Goal: Communication & Community: Answer question/provide support

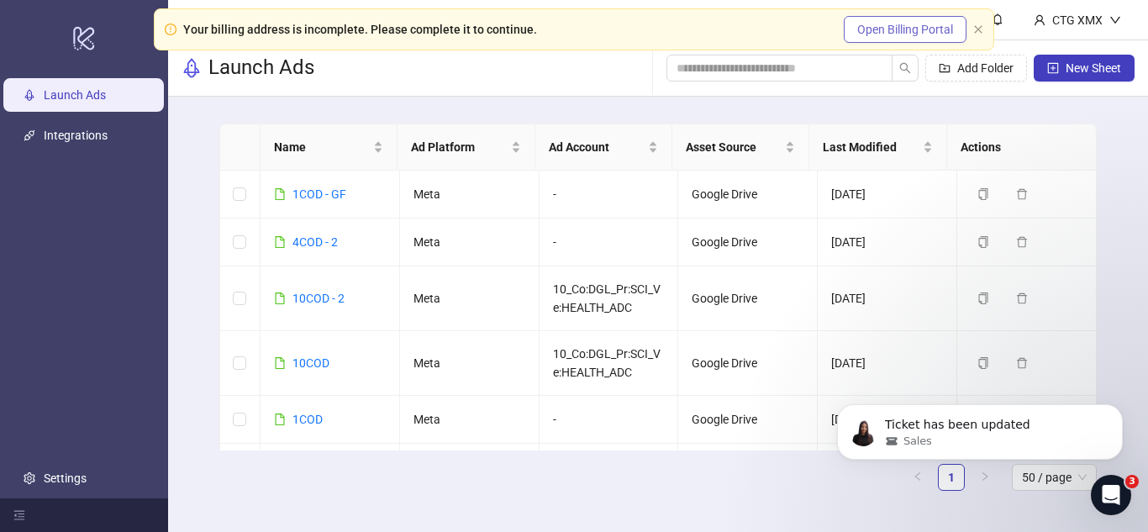
click at [873, 30] on span "Open Billing Portal" at bounding box center [905, 29] width 96 height 13
click at [973, 427] on p "Ticket has been updated" at bounding box center [993, 425] width 217 height 17
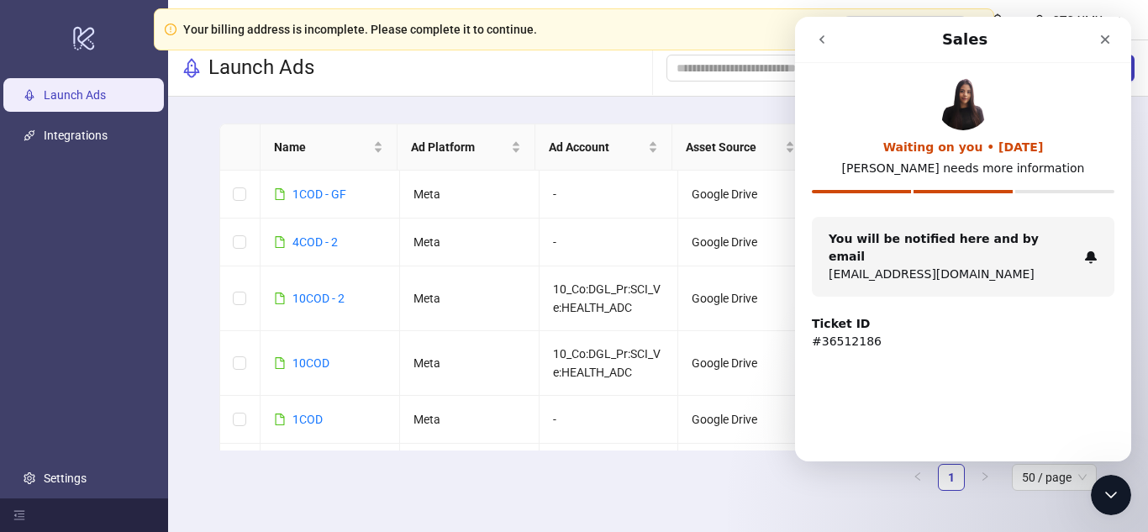
click at [991, 266] on p "[EMAIL_ADDRESS][DOMAIN_NAME]" at bounding box center [953, 275] width 249 height 18
drag, startPoint x: 992, startPoint y: 155, endPoint x: 1005, endPoint y: 203, distance: 49.5
click at [991, 153] on div "Waiting on you • [DATE]" at bounding box center [963, 148] width 303 height 18
click at [1110, 504] on div "Close Intercom Messenger" at bounding box center [1109, 492] width 40 height 40
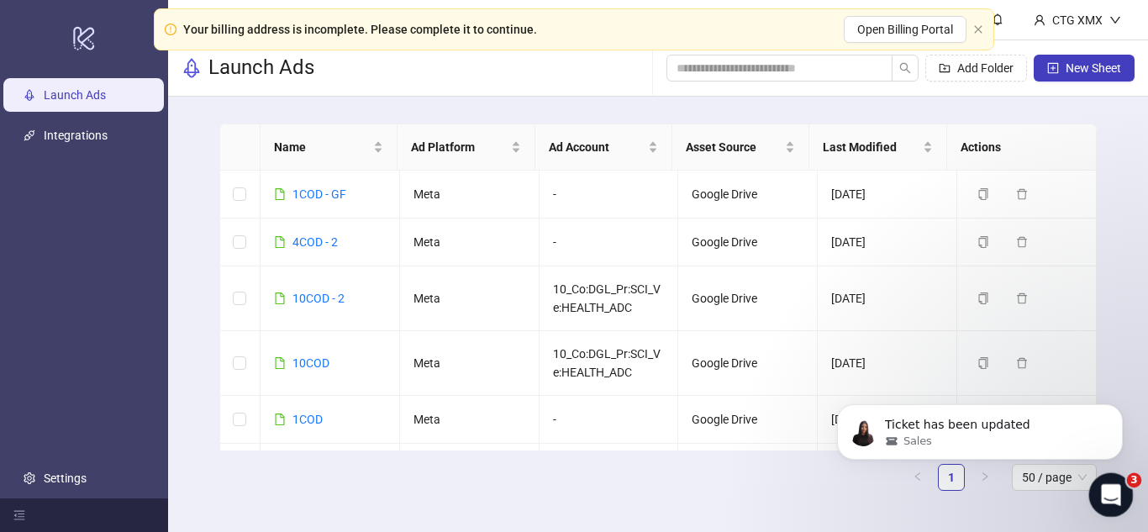
click at [1110, 498] on icon "Open Intercom Messenger" at bounding box center [1109, 493] width 28 height 28
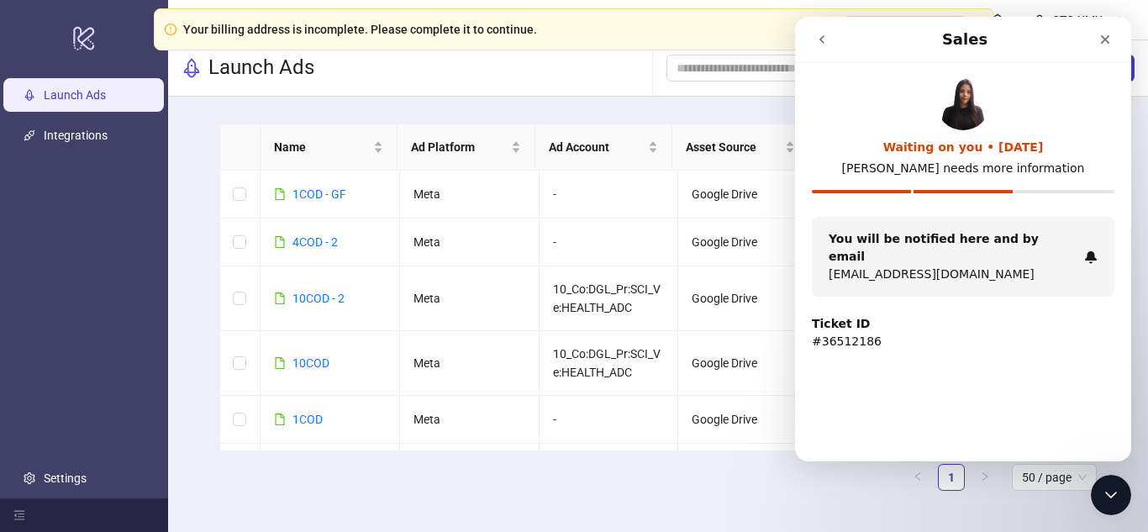
click at [840, 45] on div "Intercom messenger" at bounding box center [871, 40] width 131 height 32
click at [831, 47] on button "go back" at bounding box center [822, 40] width 32 height 32
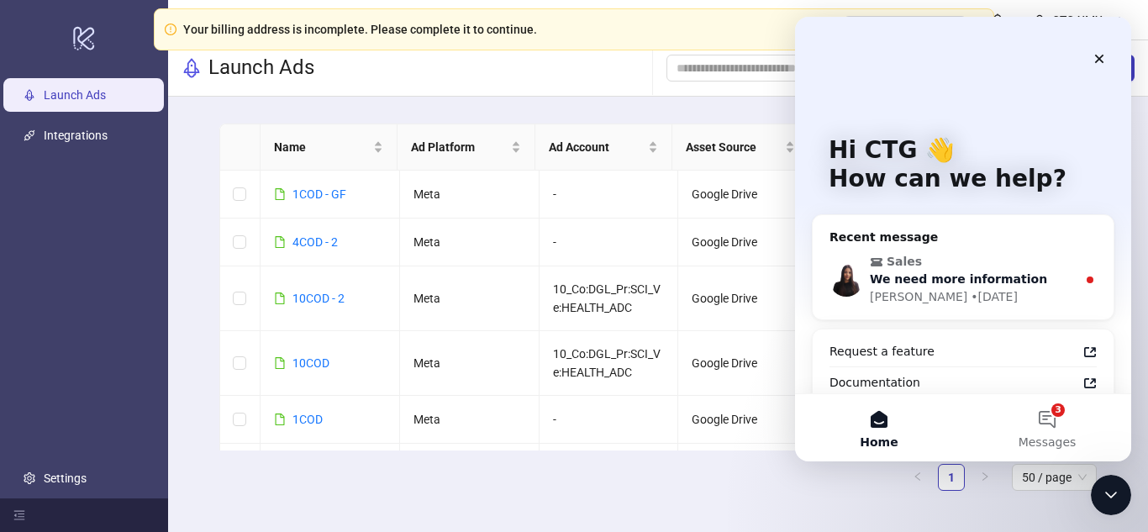
click at [971, 297] on div "• [DATE]" at bounding box center [994, 297] width 47 height 18
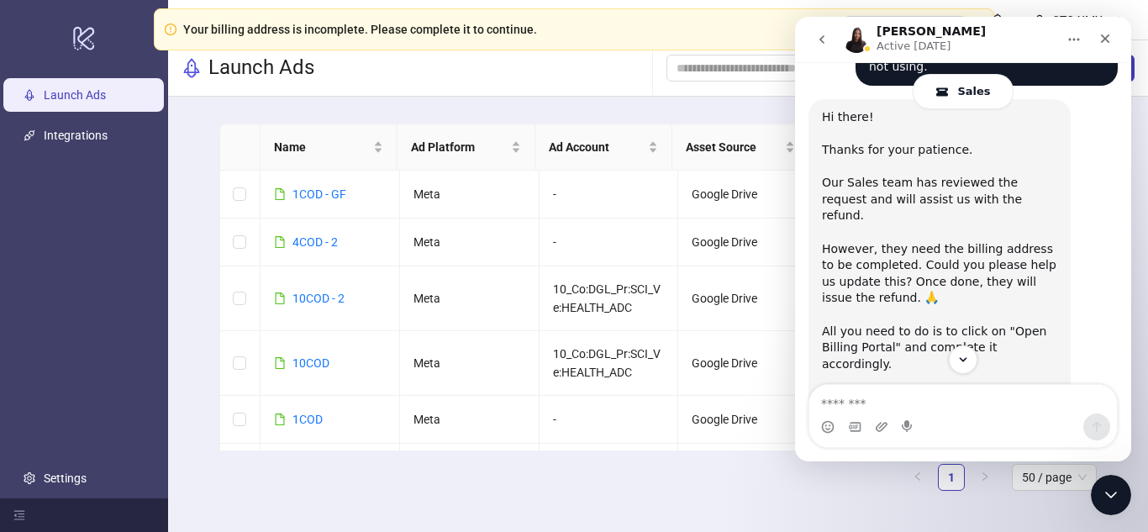
scroll to position [1021, 0]
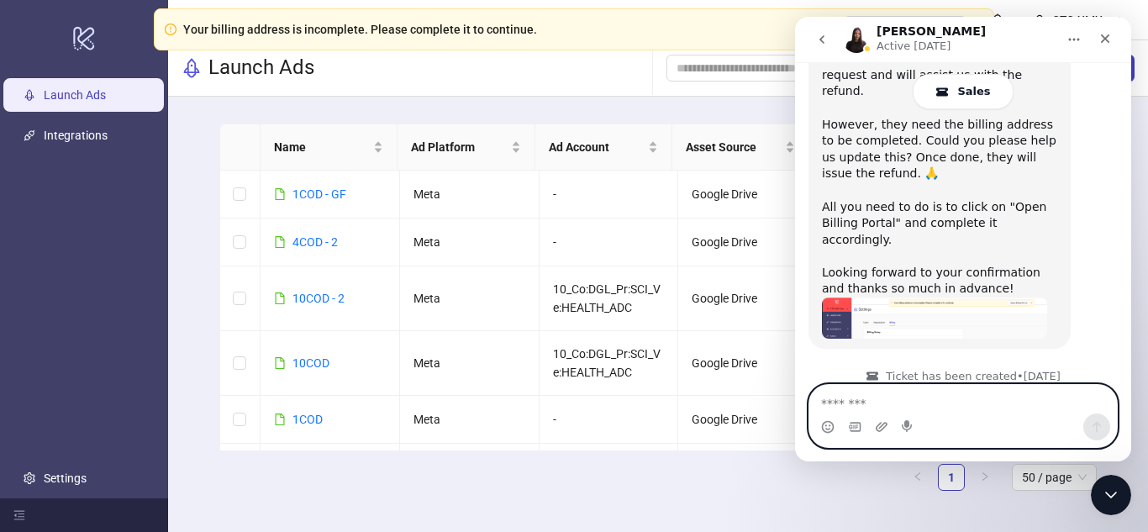
paste textarea "**********"
type textarea "**********"
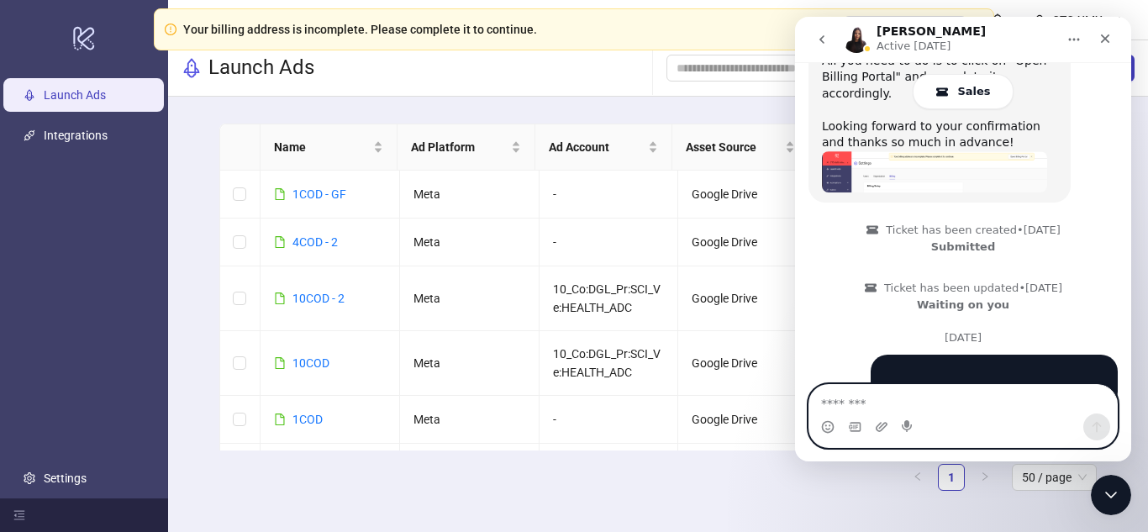
scroll to position [1191, 0]
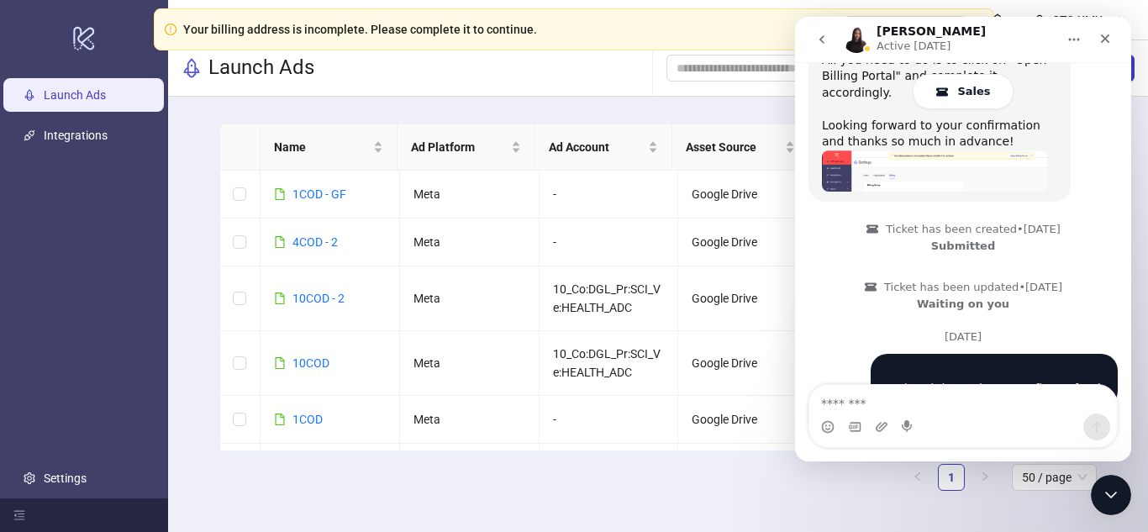
click at [106, 88] on link "Launch Ads" at bounding box center [75, 94] width 62 height 13
drag, startPoint x: 1110, startPoint y: 41, endPoint x: 1866, endPoint y: 225, distance: 778.6
click at [1110, 41] on icon "Close" at bounding box center [1105, 38] width 13 height 13
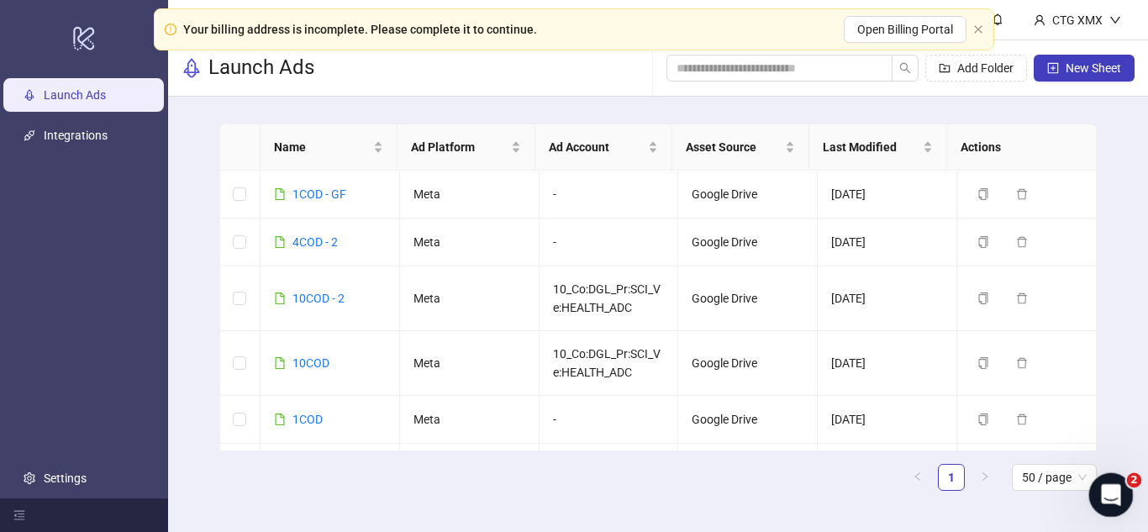
click at [1127, 494] on div "Open Intercom Messenger" at bounding box center [1108, 492] width 55 height 55
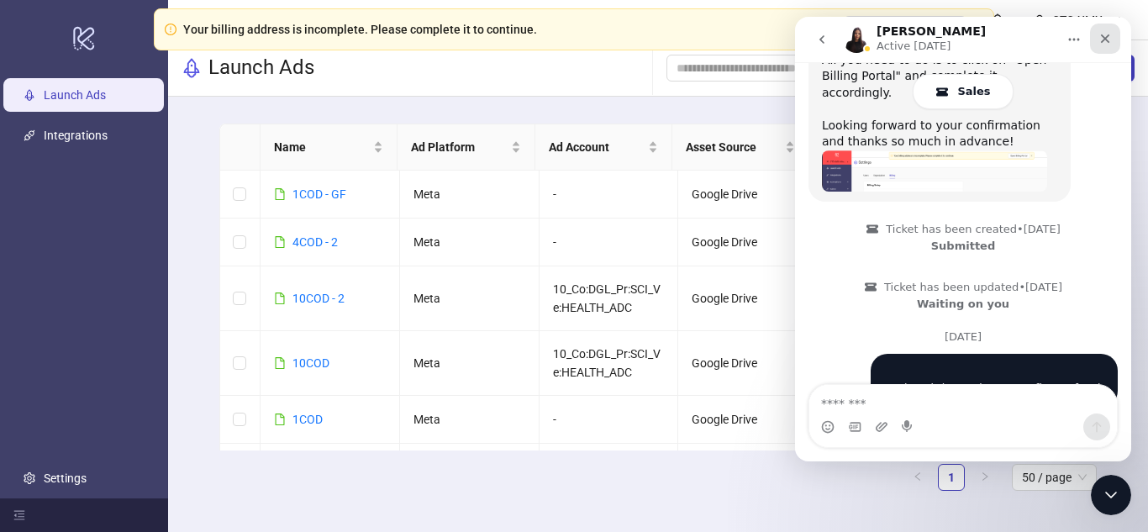
click at [1102, 35] on icon "Close" at bounding box center [1105, 38] width 9 height 9
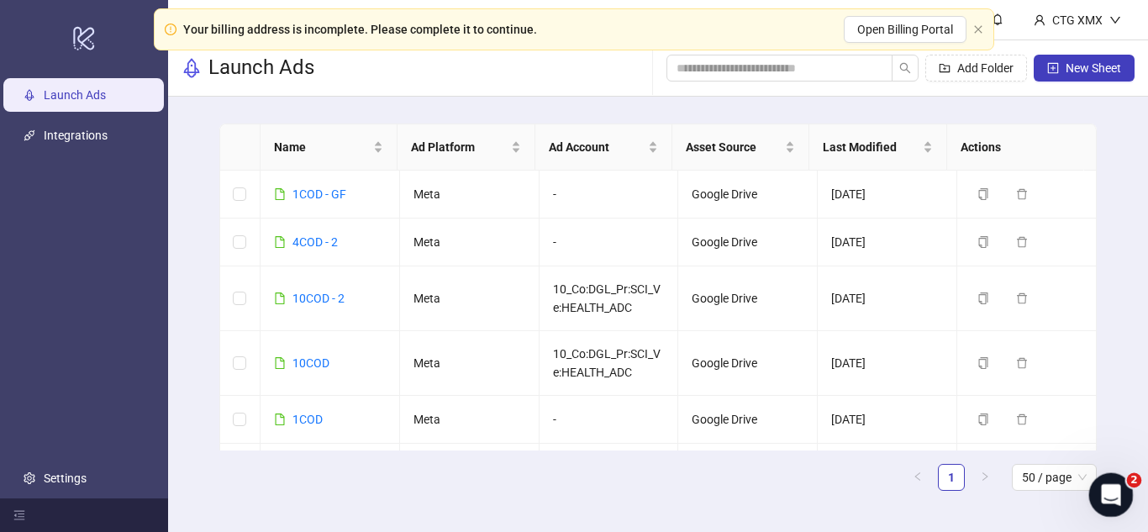
click at [1116, 498] on icon "Open Intercom Messenger" at bounding box center [1109, 493] width 28 height 28
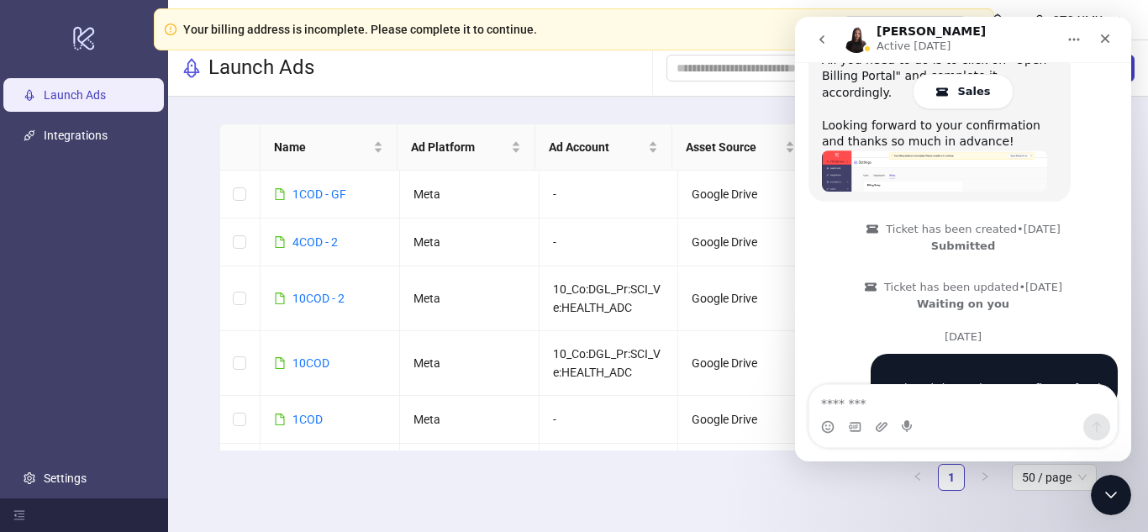
click at [807, 40] on button "go back" at bounding box center [822, 40] width 32 height 32
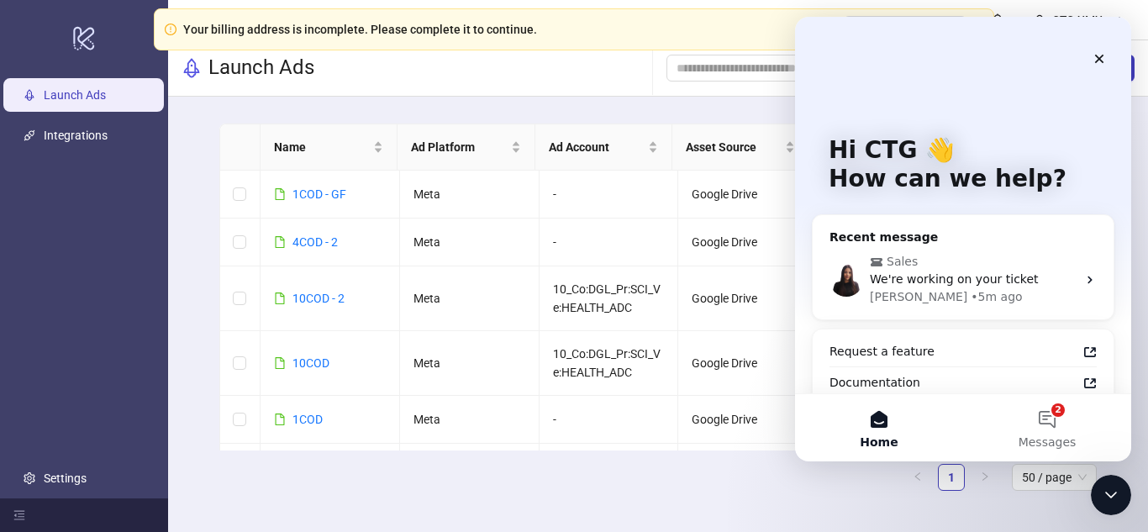
scroll to position [0, 0]
click at [921, 250] on div "Sales We're working on your ticket [PERSON_NAME] • 5m ago" at bounding box center [963, 280] width 301 height 80
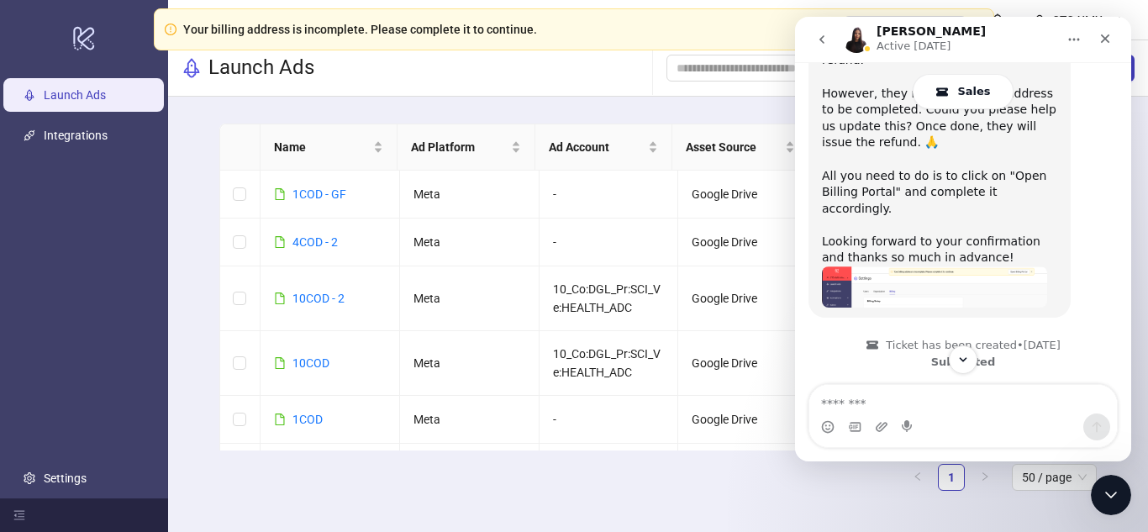
scroll to position [1191, 0]
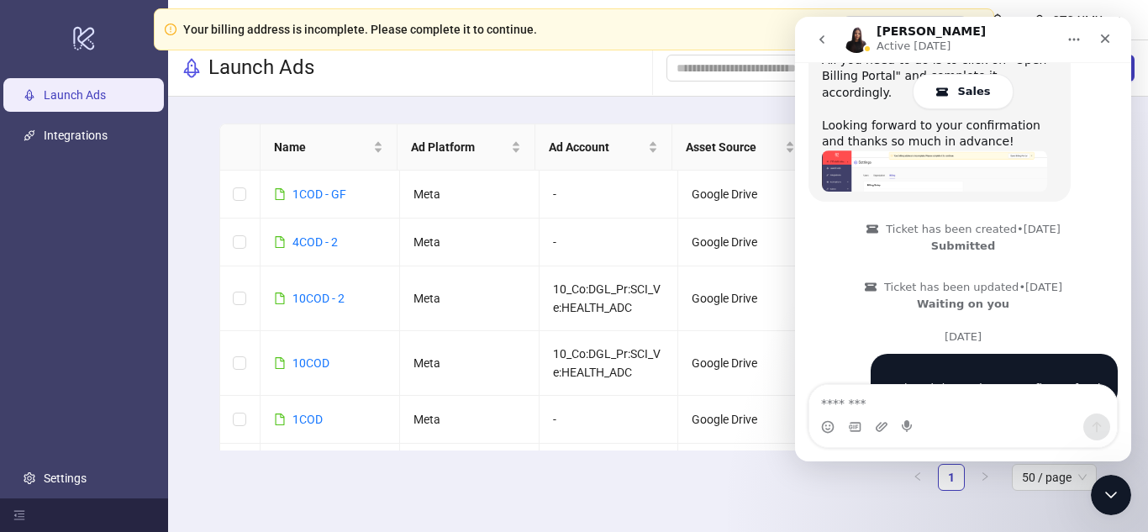
click at [817, 40] on icon "go back" at bounding box center [821, 39] width 13 height 13
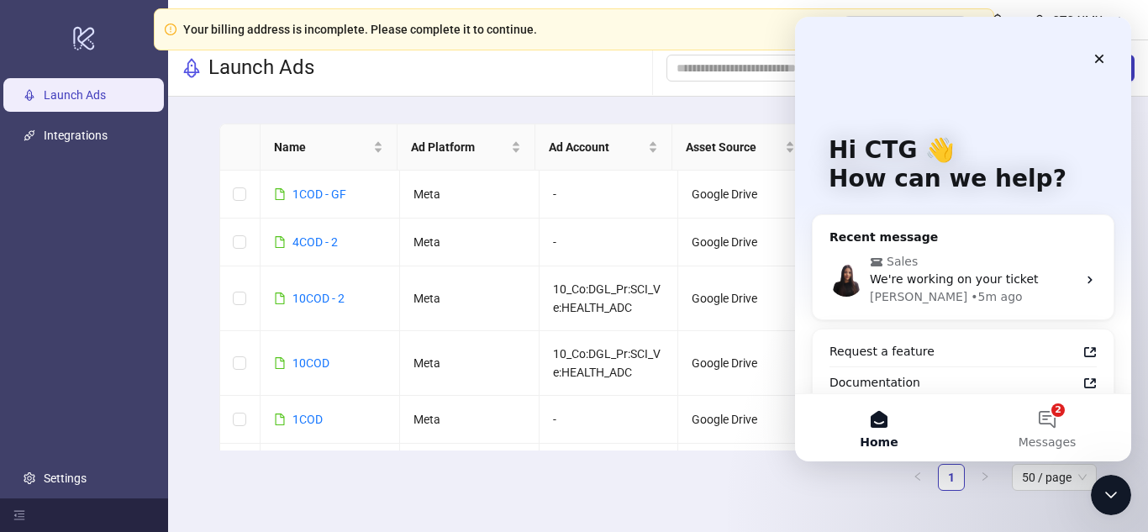
scroll to position [0, 0]
click at [1000, 275] on span "We're working on your ticket" at bounding box center [954, 278] width 169 height 13
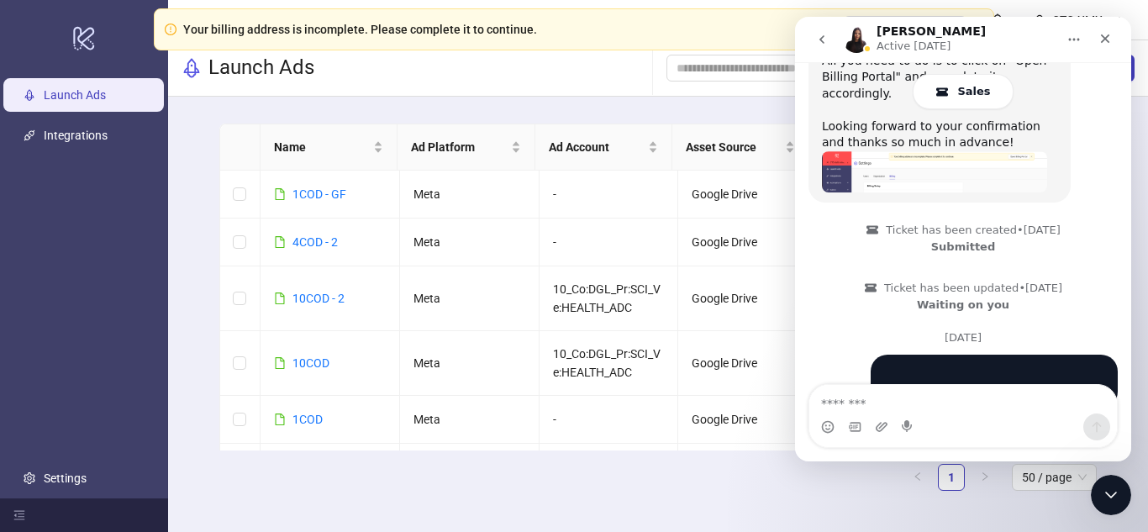
scroll to position [1191, 0]
